Goal: Find specific page/section: Find specific page/section

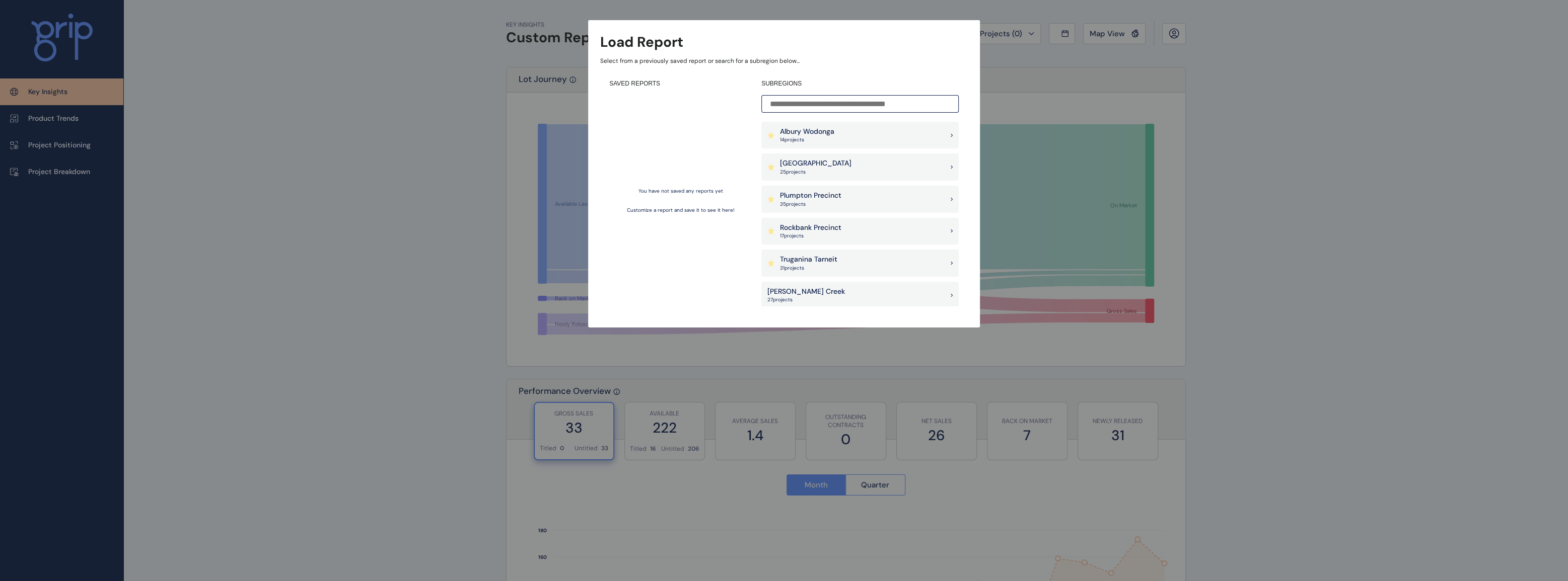
click at [800, 131] on p "Albury Wodonga" at bounding box center [807, 131] width 54 height 10
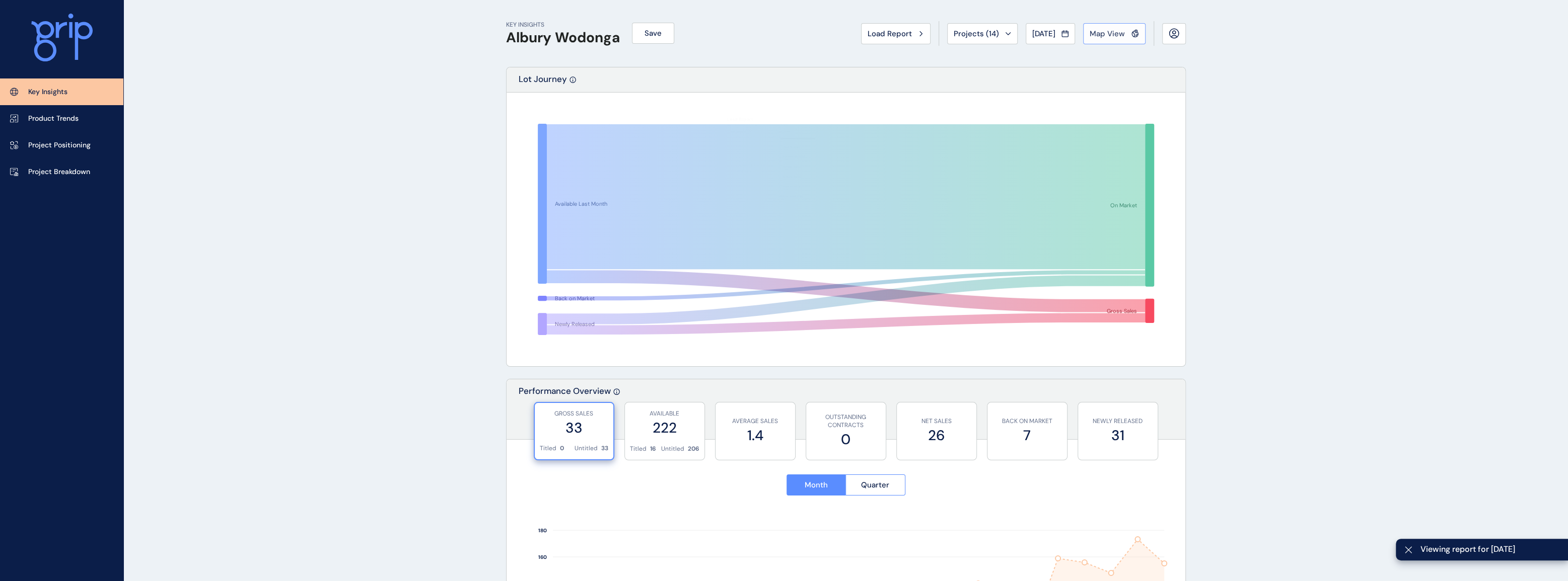
click at [1115, 36] on span "Map View" at bounding box center [1107, 33] width 35 height 10
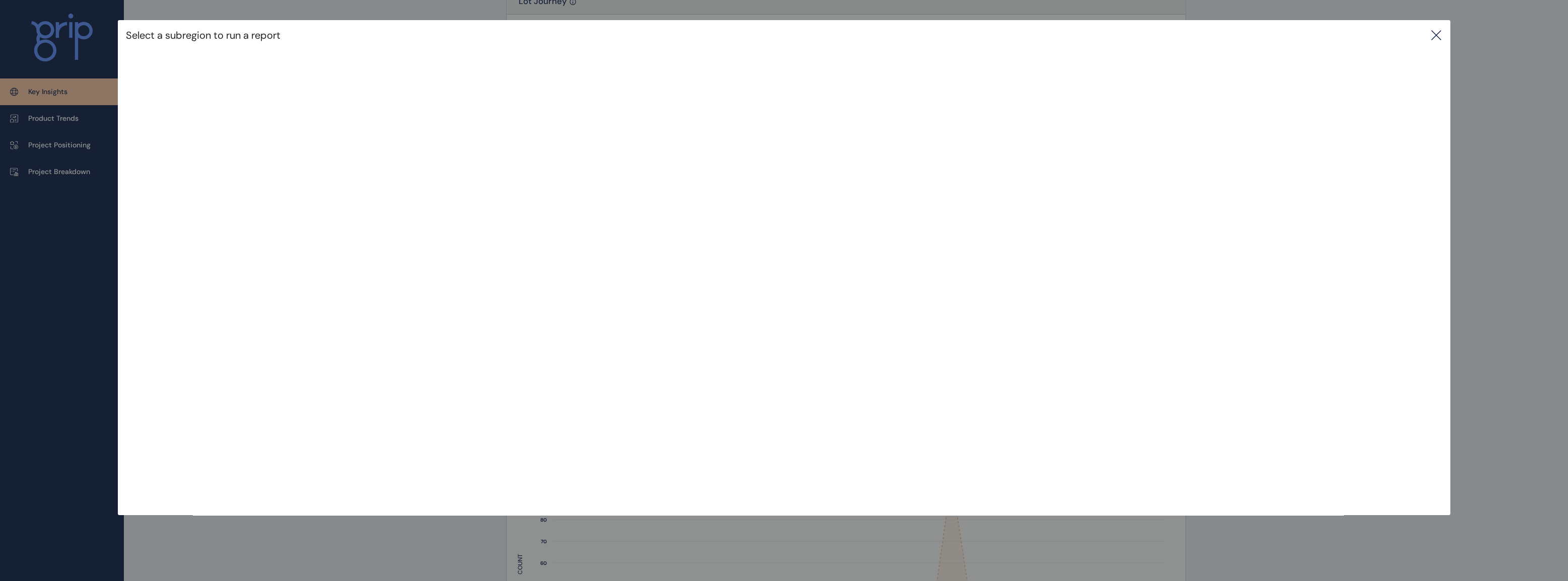
scroll to position [91, 0]
click at [1445, 41] on div "Select a subregion to run a report" at bounding box center [785, 35] width 1333 height 30
click at [1442, 36] on icon at bounding box center [1436, 35] width 12 height 12
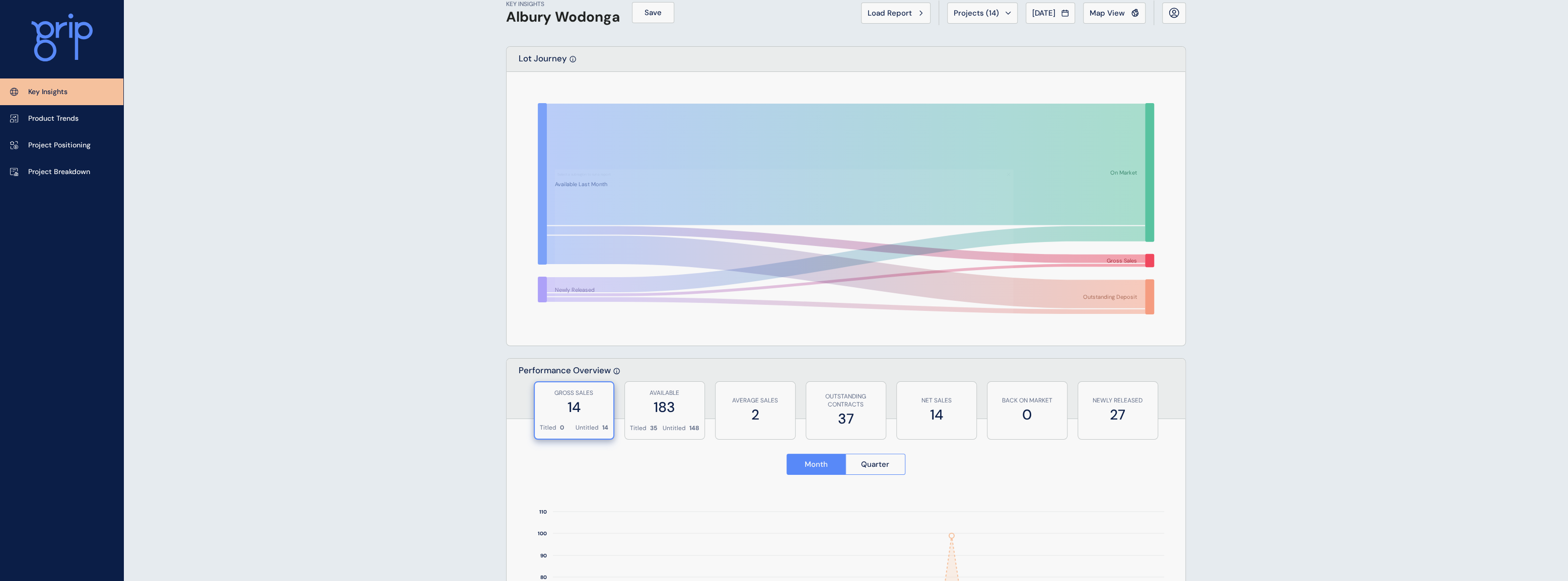
scroll to position [0, 0]
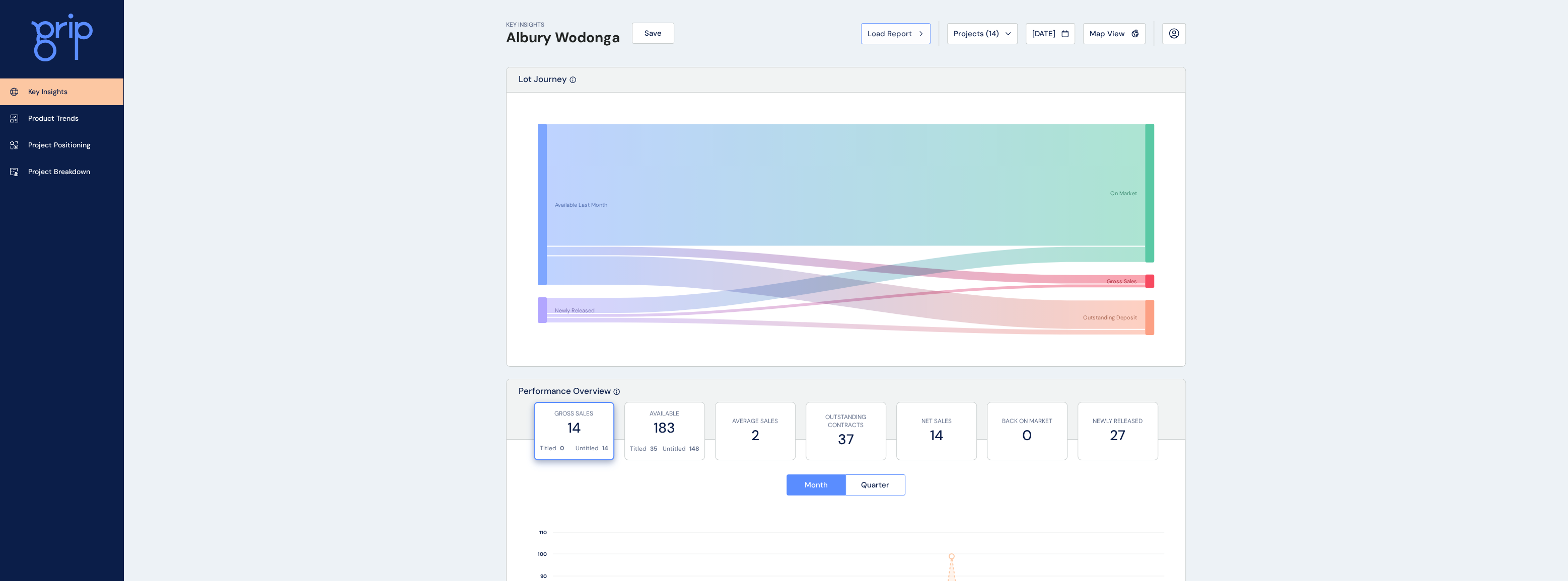
click at [898, 30] on span "Load Report" at bounding box center [889, 33] width 44 height 10
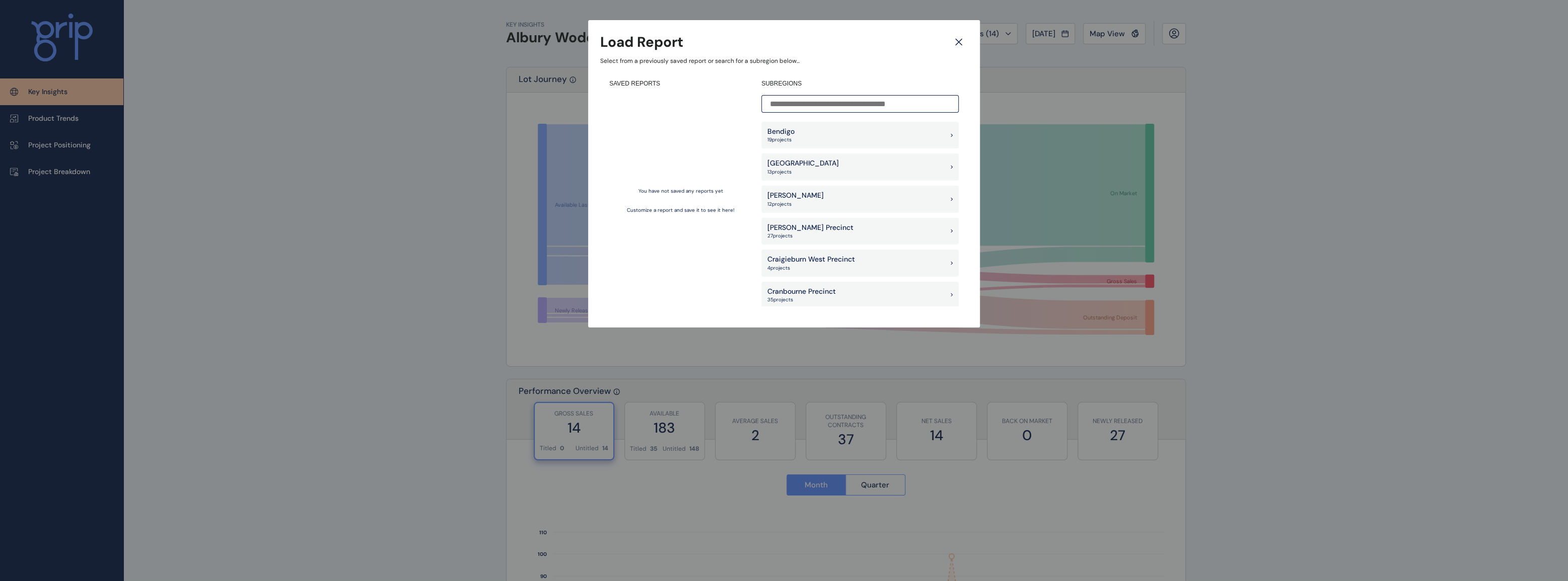
scroll to position [366, 0]
click at [821, 211] on p "Craigieburn West Precinct" at bounding box center [811, 214] width 88 height 10
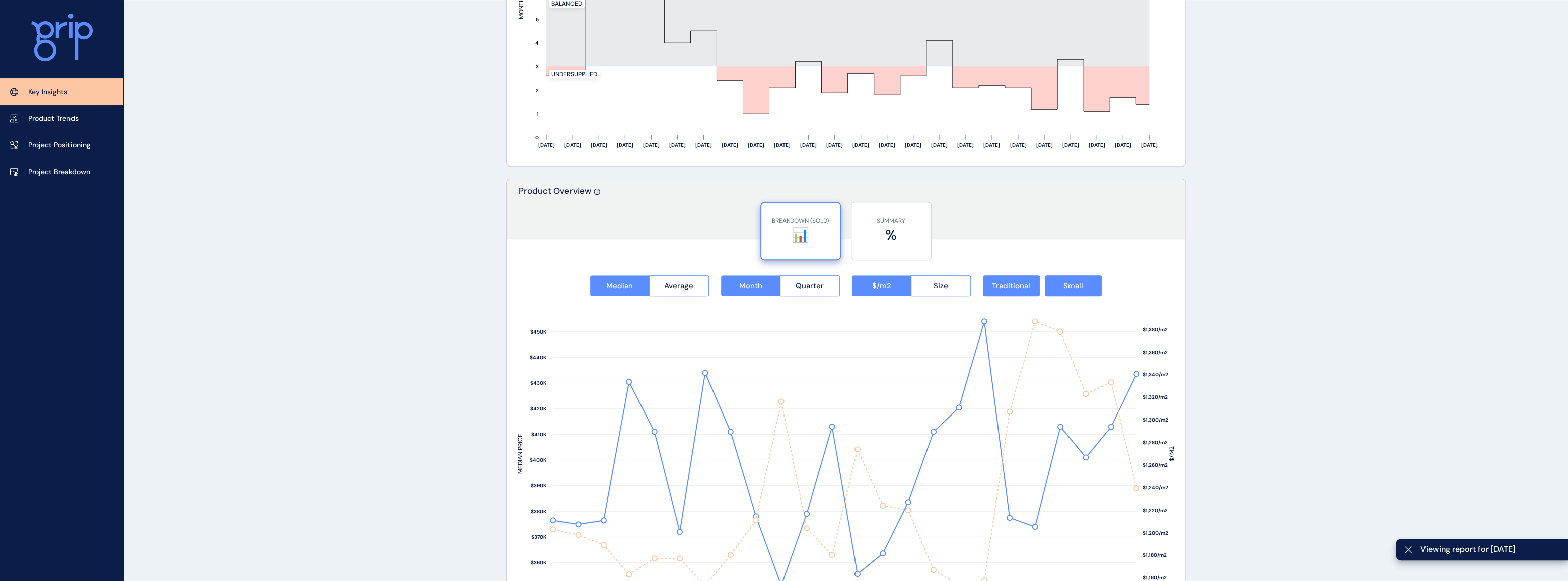
scroll to position [1189, 0]
